Goal: Navigation & Orientation: Find specific page/section

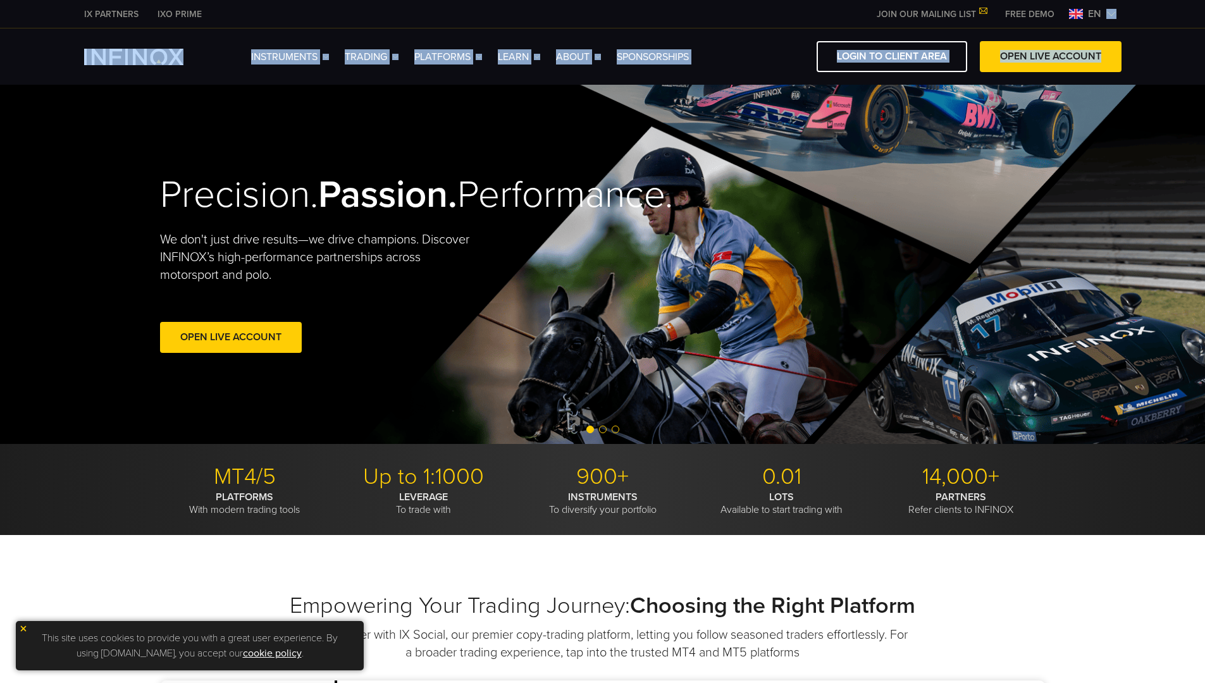
drag, startPoint x: 1152, startPoint y: 16, endPoint x: 1147, endPoint y: 30, distance: 14.4
click at [1147, 30] on div "IX PARTNERS IXO PRIME JOIN OUR MAILING LIST Never Miss a Trading Opportunity wi…" at bounding box center [602, 42] width 1205 height 85
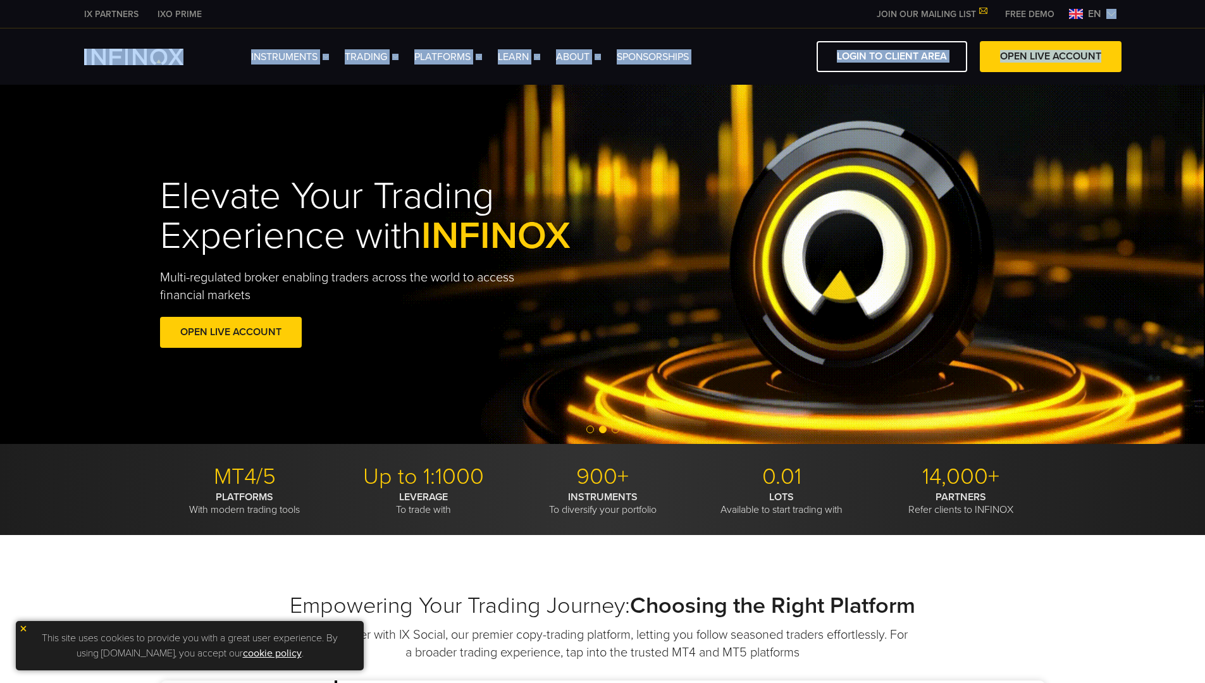
click at [27, 624] on div "This site uses cookies to provide you with a great user experience. By using in…" at bounding box center [190, 645] width 348 height 49
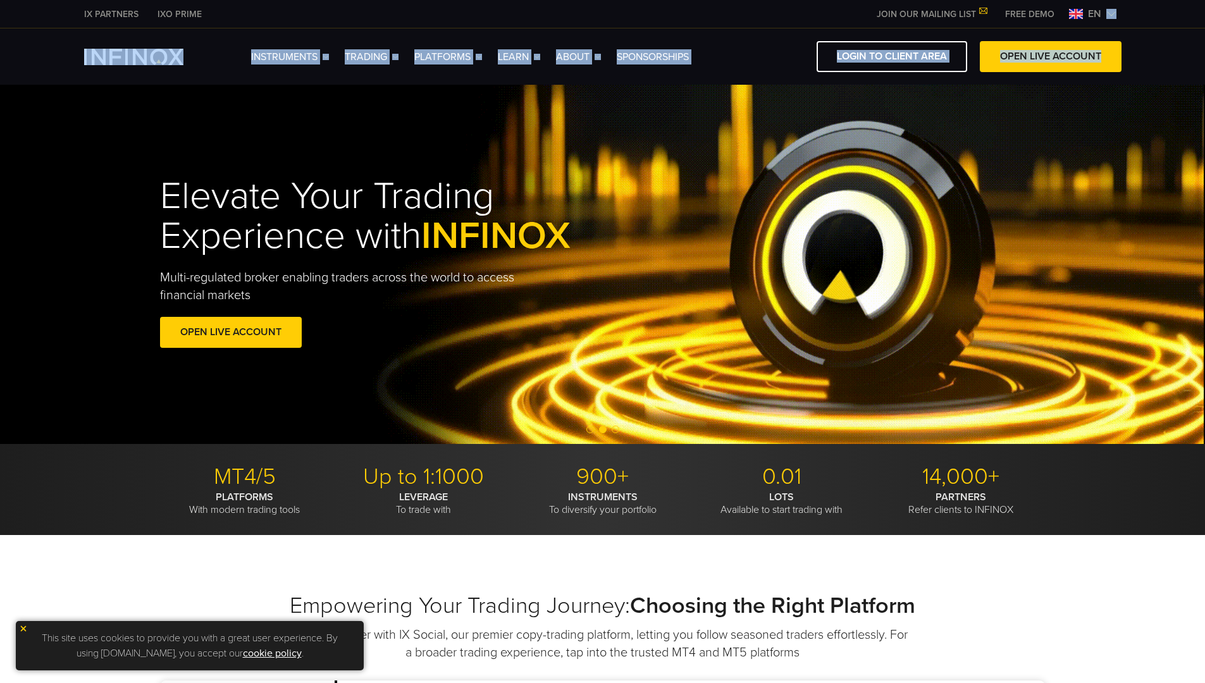
click at [25, 628] on img at bounding box center [23, 628] width 9 height 9
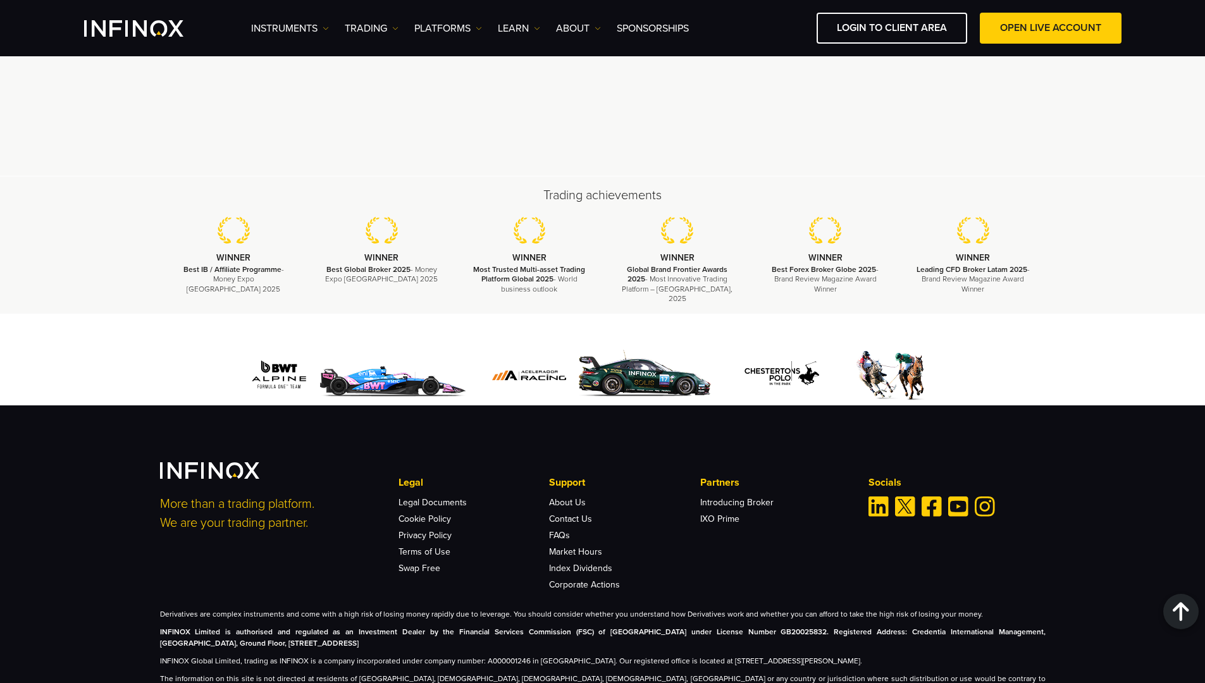
scroll to position [3303, 0]
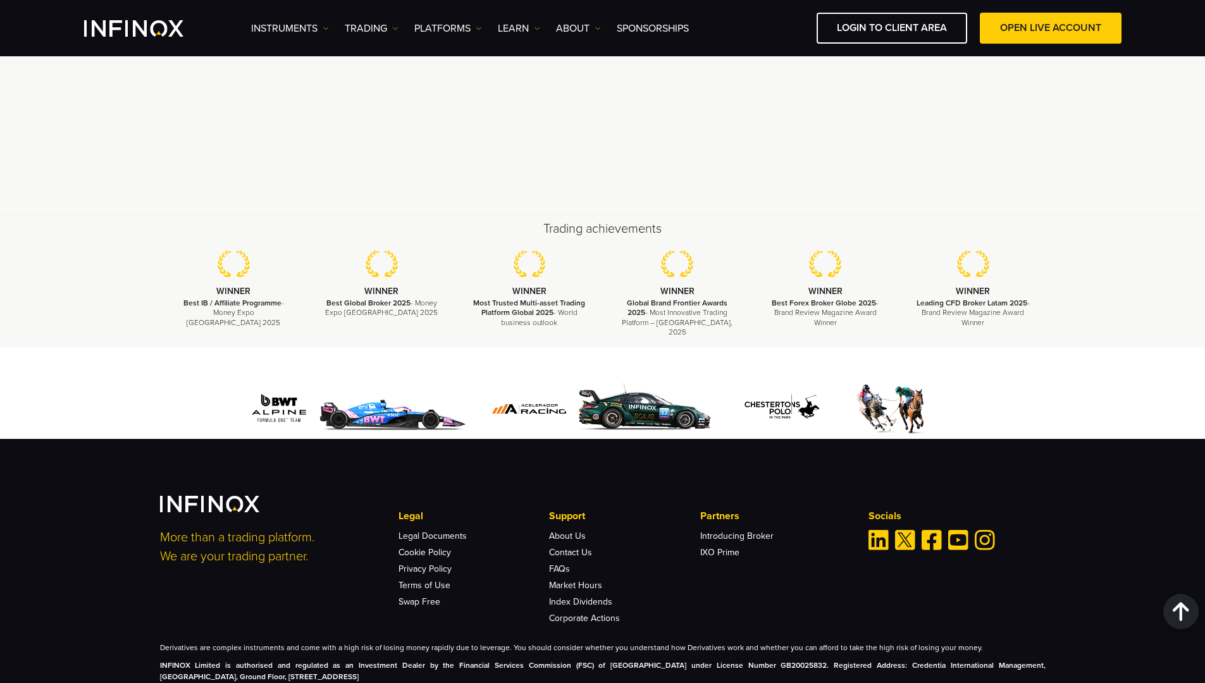
click at [1181, 605] on div at bounding box center [1180, 611] width 35 height 35
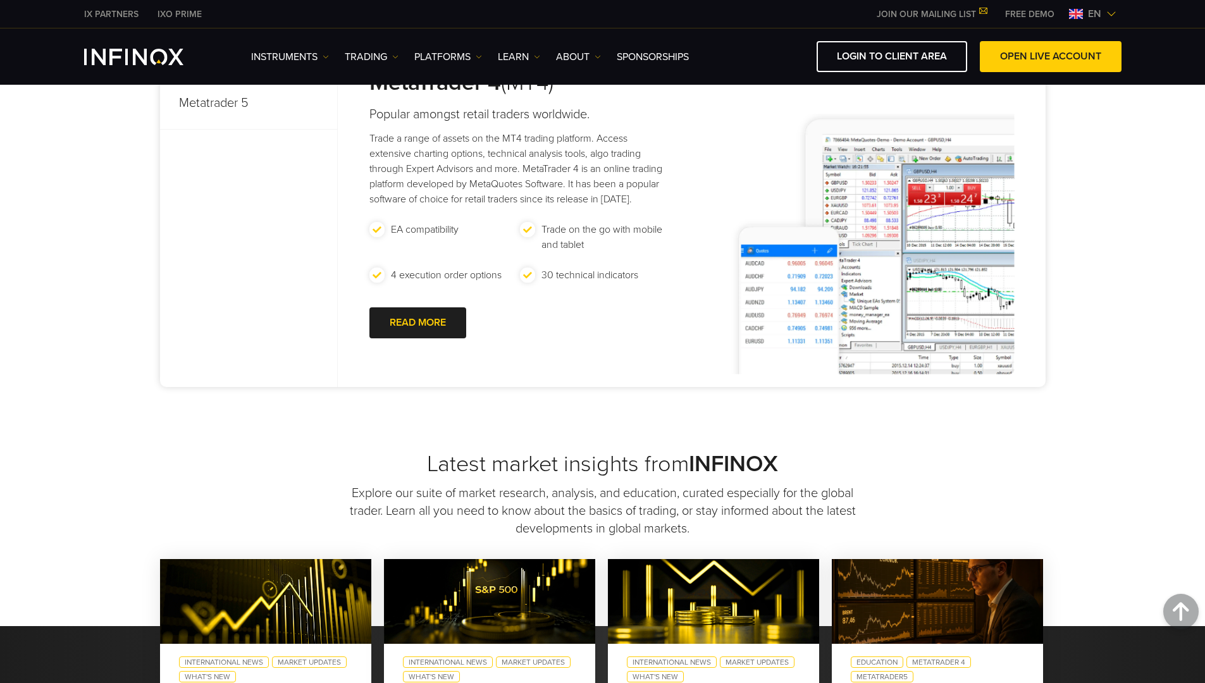
scroll to position [0, 0]
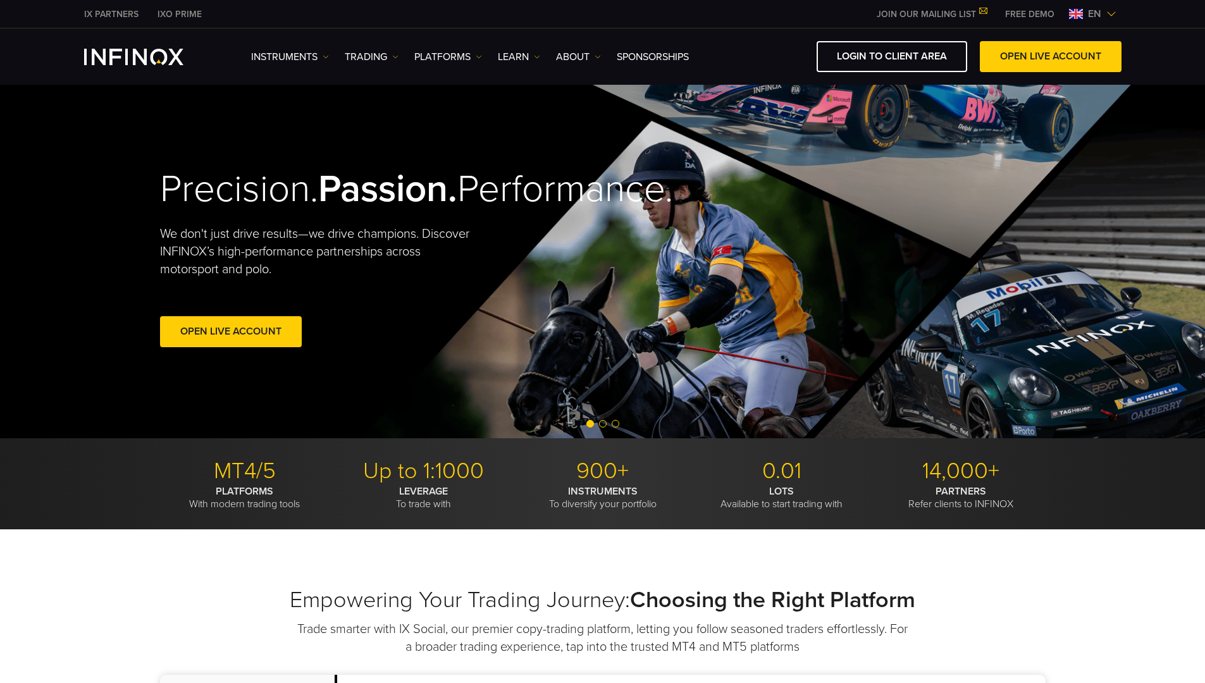
click at [175, 14] on link "IXO PRIME" at bounding box center [179, 14] width 63 height 13
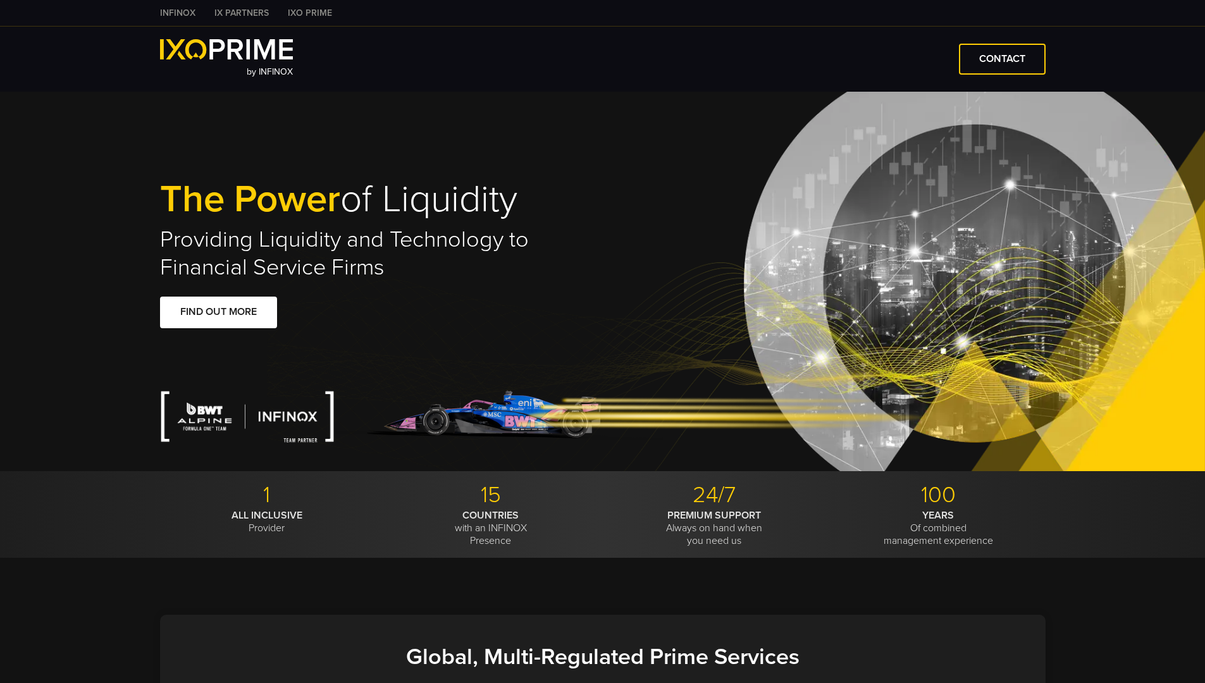
type input "***"
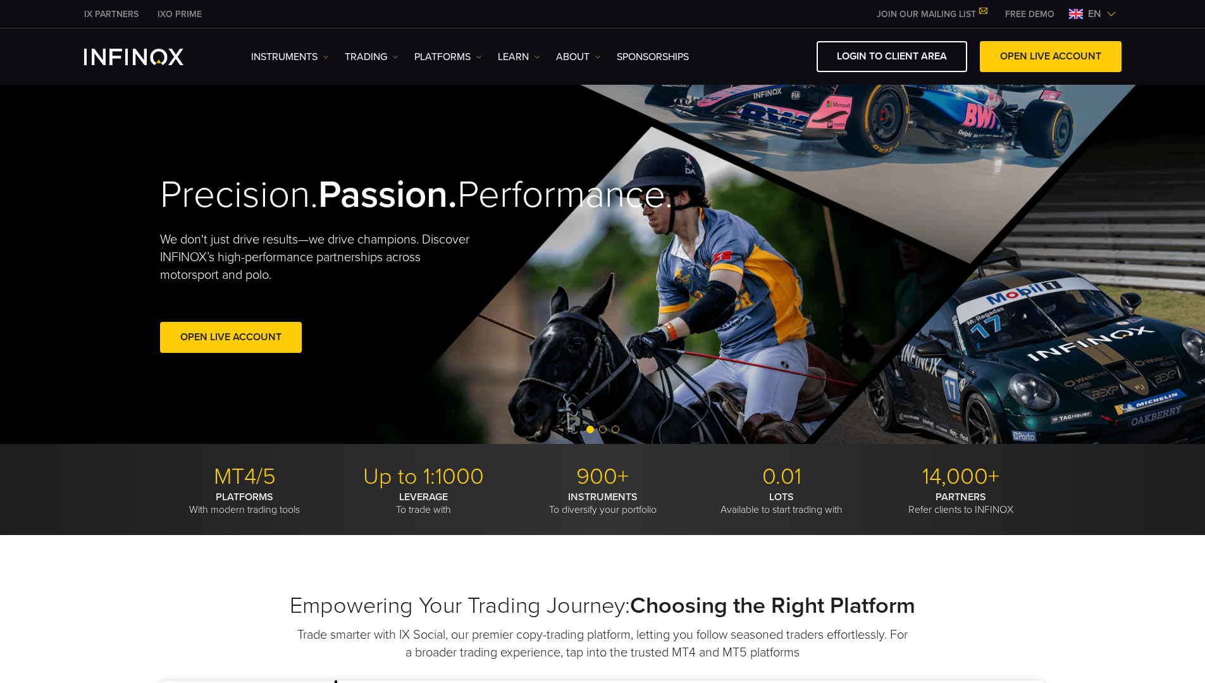
drag, startPoint x: 1145, startPoint y: 11, endPoint x: 1155, endPoint y: 123, distance: 112.5
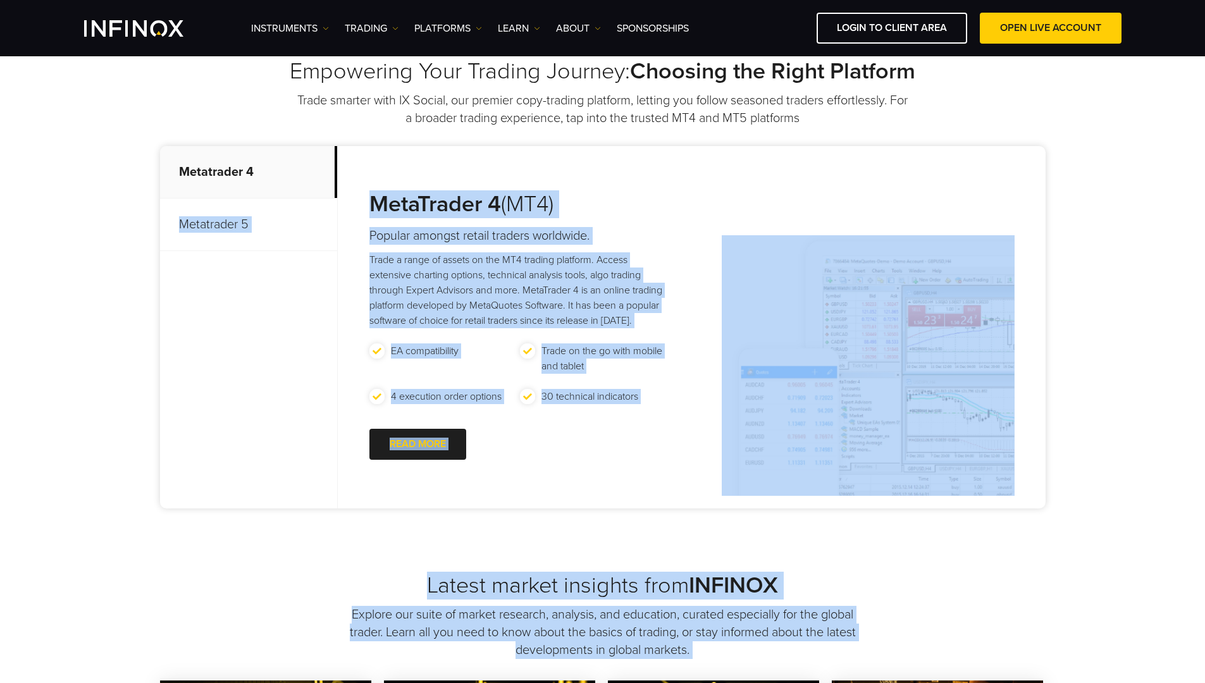
scroll to position [537, 0]
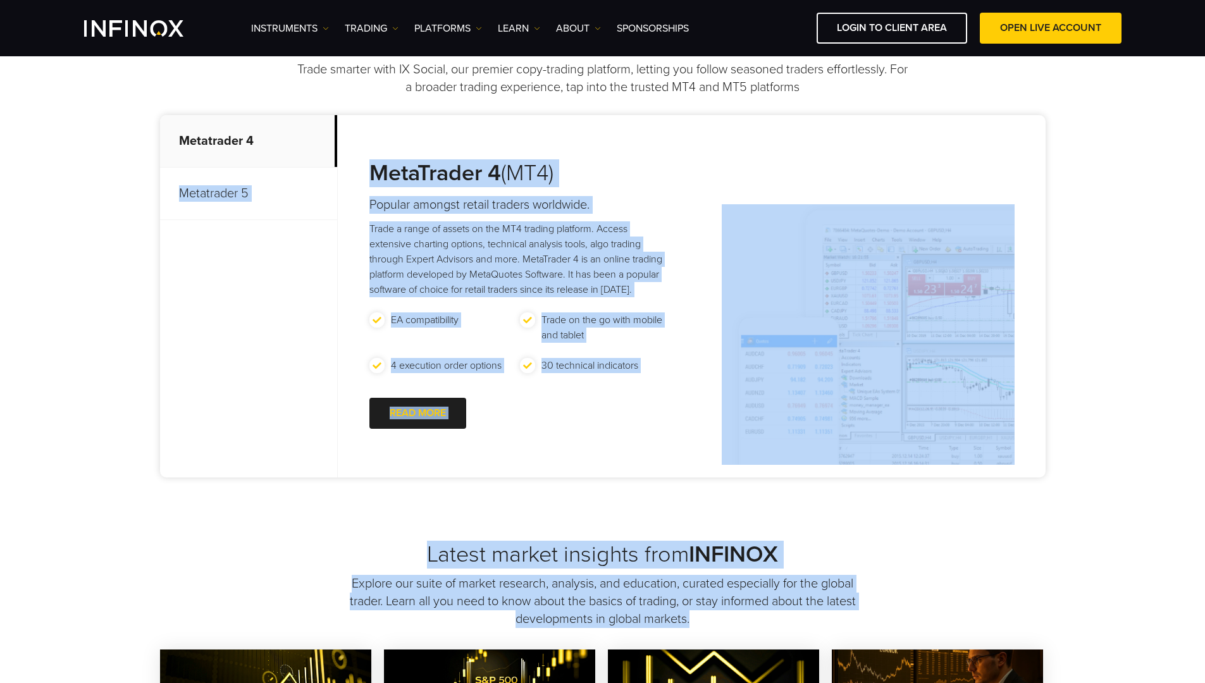
drag, startPoint x: 325, startPoint y: 682, endPoint x: 1214, endPoint y: 613, distance: 891.3
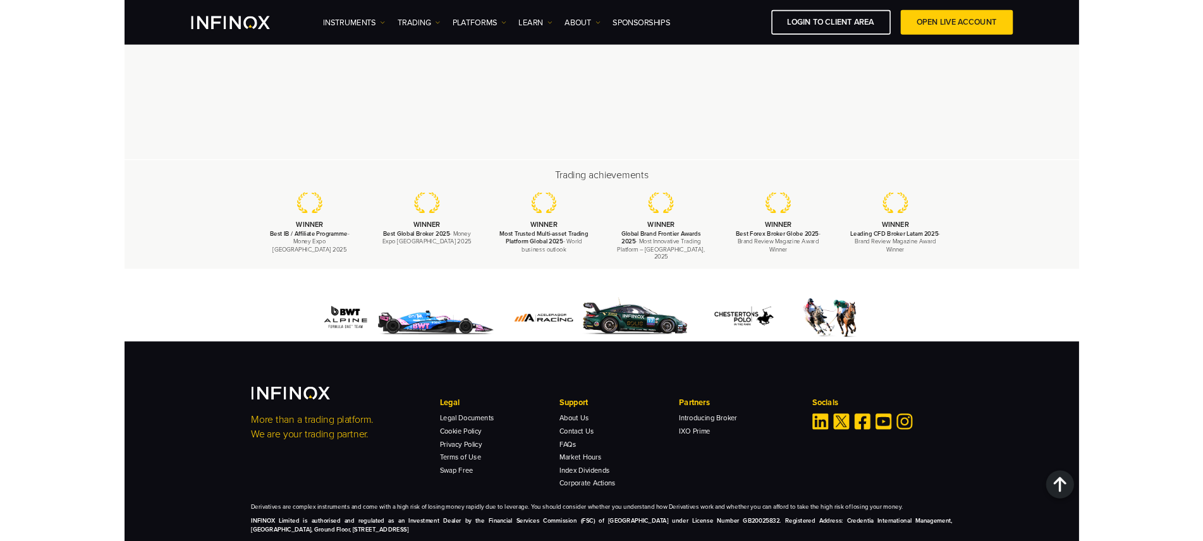
scroll to position [3712, 0]
